Goal: Find specific page/section: Find specific page/section

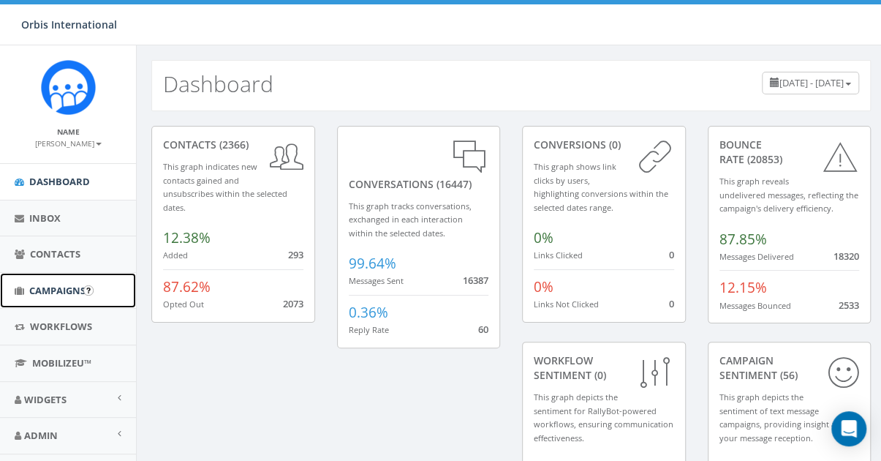
click at [43, 285] on span "Campaigns" at bounding box center [57, 290] width 56 height 13
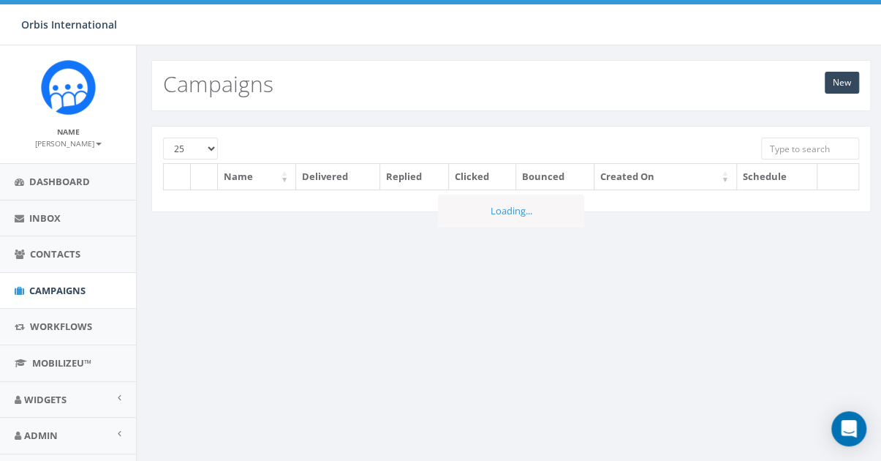
scroll to position [67, 0]
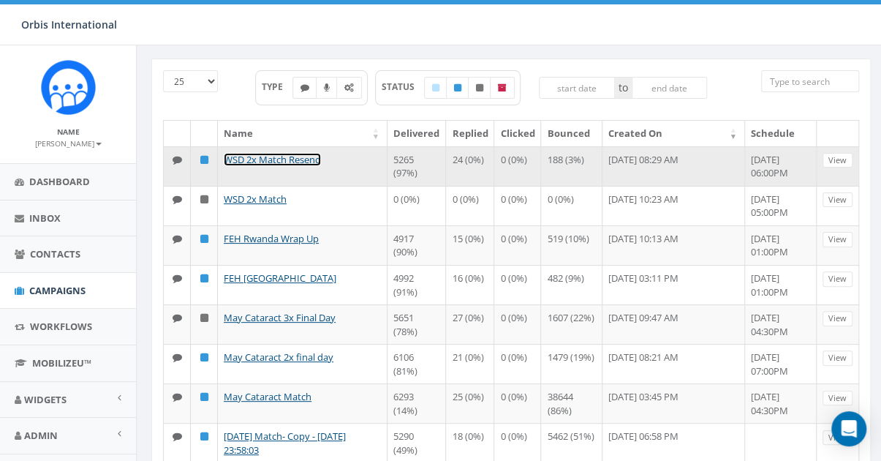
click at [303, 158] on link "WSD 2x Match Resend" at bounding box center [272, 159] width 97 height 13
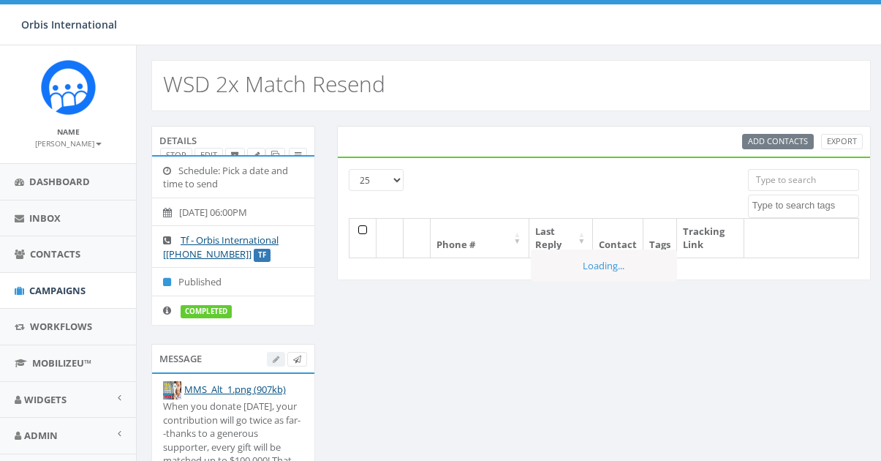
select select
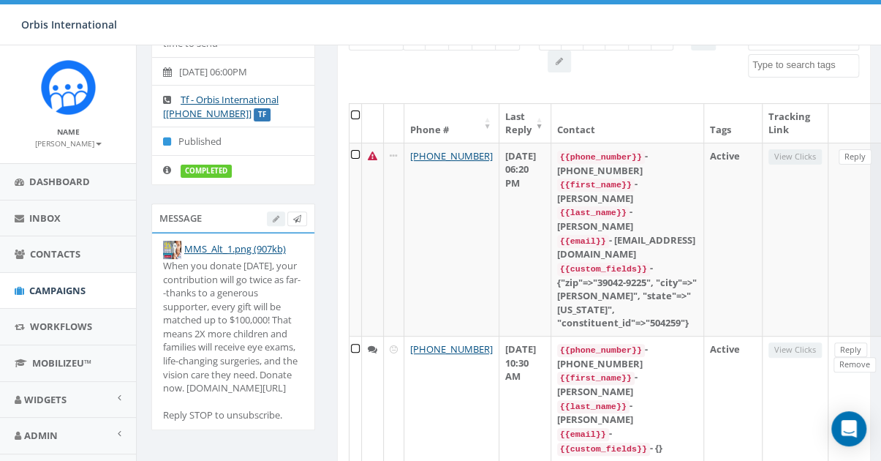
scroll to position [140, 0]
